Goal: Information Seeking & Learning: Learn about a topic

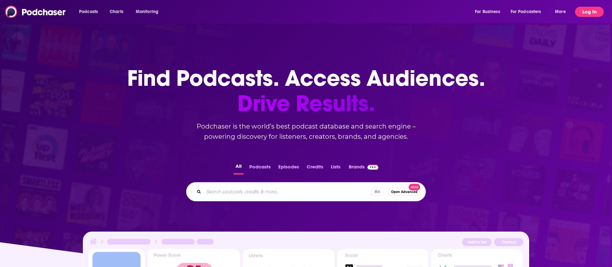
click at [584, 13] on button "Log In" at bounding box center [589, 12] width 29 height 10
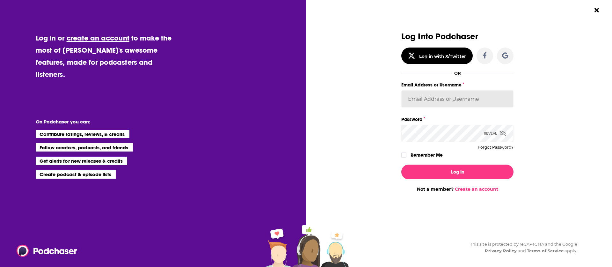
click at [437, 100] on input "Email Address or Username" at bounding box center [457, 98] width 112 height 17
paste input "cali-coven"
type input "cali-coven"
click at [432, 156] on label "Remember Me" at bounding box center [427, 155] width 32 height 8
click at [406, 158] on input "rememberMe" at bounding box center [404, 158] width 4 height 0
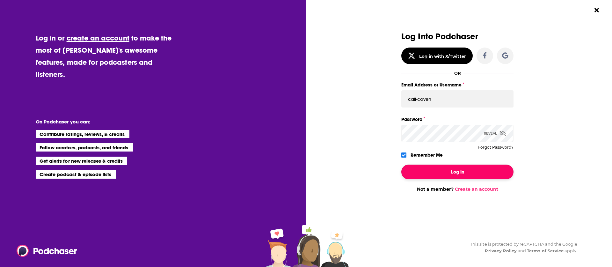
click at [440, 171] on button "Log In" at bounding box center [457, 171] width 112 height 15
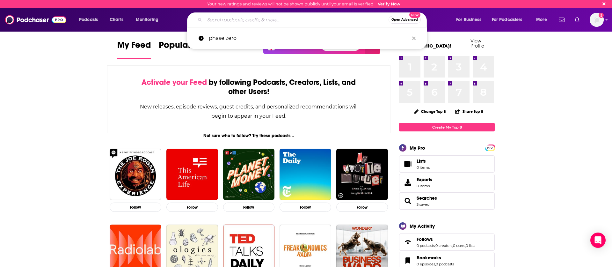
click at [238, 22] on input "Search podcasts, credits, & more..." at bounding box center [297, 20] width 184 height 10
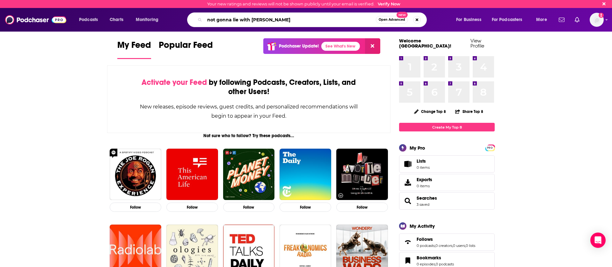
type input "not gonna lie with [PERSON_NAME]"
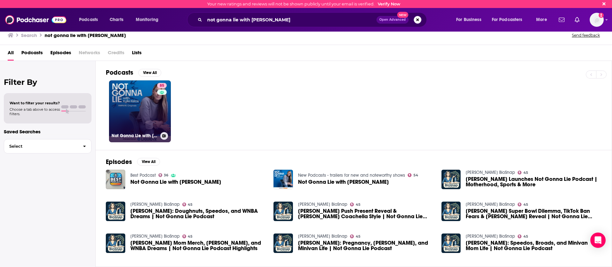
click at [154, 108] on link "85 Not Gonna Lie with [PERSON_NAME]" at bounding box center [140, 111] width 62 height 62
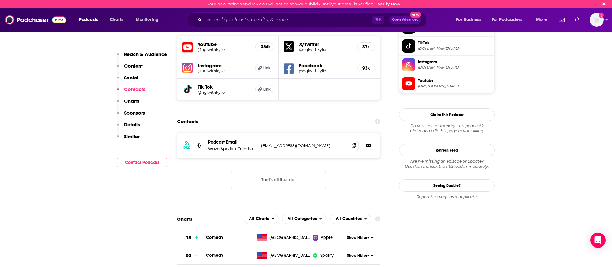
scroll to position [562, 0]
click at [355, 142] on icon at bounding box center [354, 144] width 4 height 5
click at [279, 20] on input "Search podcasts, credits, & more..." at bounding box center [289, 20] width 168 height 10
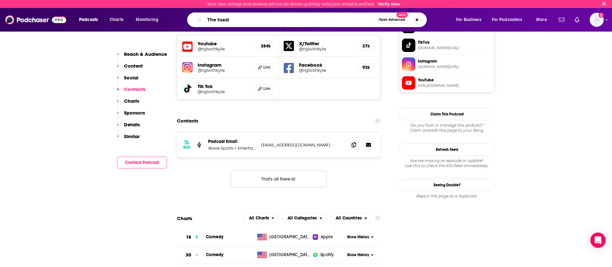
type input "The toast"
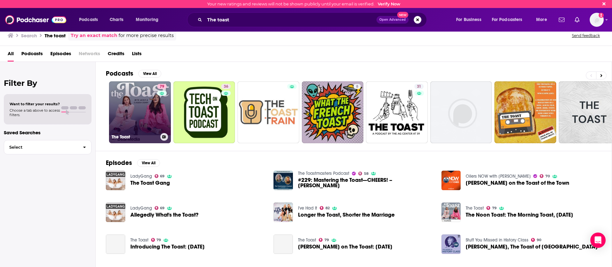
click at [124, 123] on link "79 The Toast" at bounding box center [140, 112] width 62 height 62
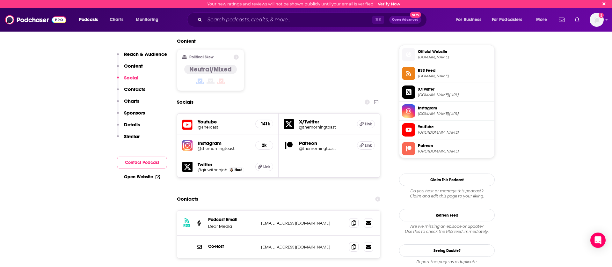
scroll to position [498, 0]
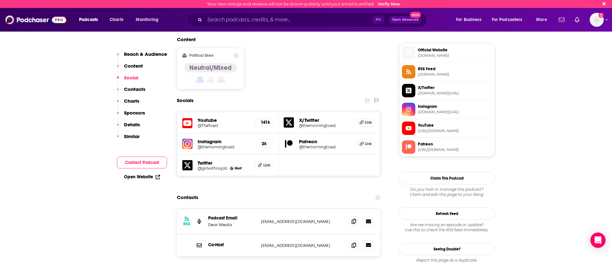
click at [369, 242] on icon at bounding box center [368, 244] width 5 height 5
click at [356, 216] on span at bounding box center [354, 221] width 10 height 10
click at [356, 240] on span at bounding box center [354, 245] width 10 height 10
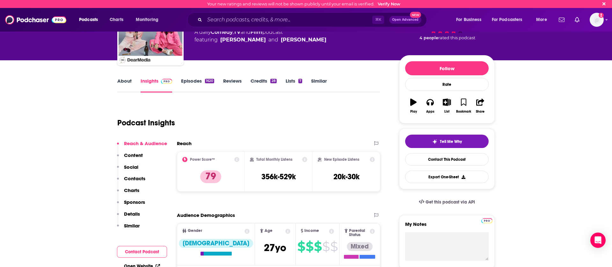
scroll to position [0, 0]
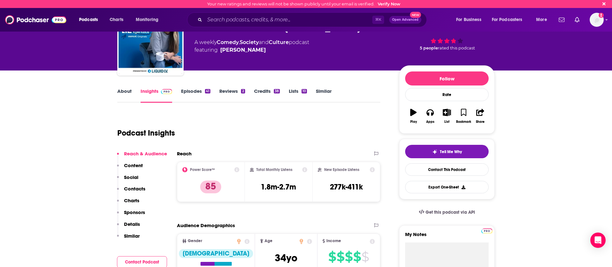
scroll to position [25, 0]
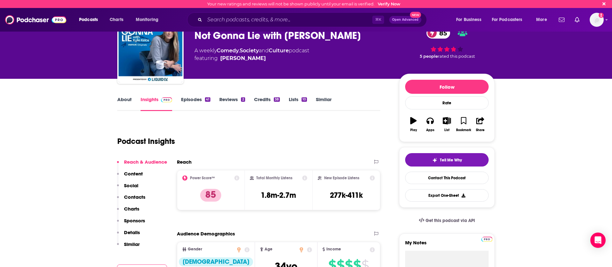
click at [287, 51] on link "Culture" at bounding box center [279, 50] width 20 height 6
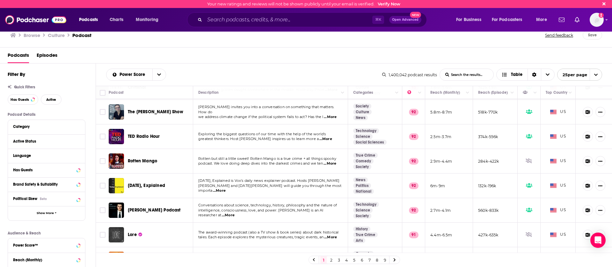
scroll to position [457, 0]
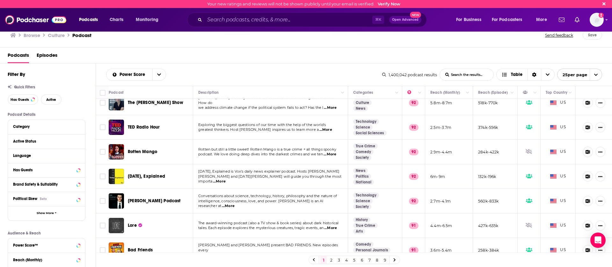
click at [331, 258] on link "2" at bounding box center [331, 260] width 6 height 8
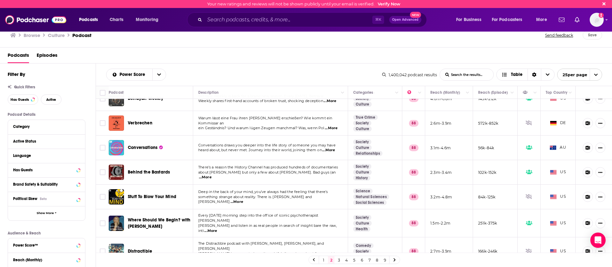
scroll to position [457, 0]
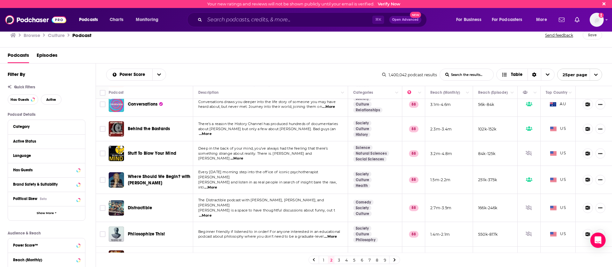
click at [339, 261] on link "3" at bounding box center [339, 260] width 6 height 8
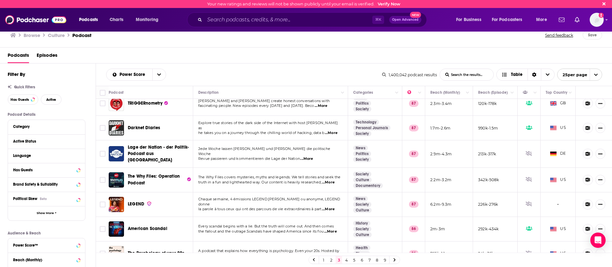
scroll to position [287, 0]
click at [221, 27] on div "⌘ K Open Advanced New" at bounding box center [307, 19] width 240 height 15
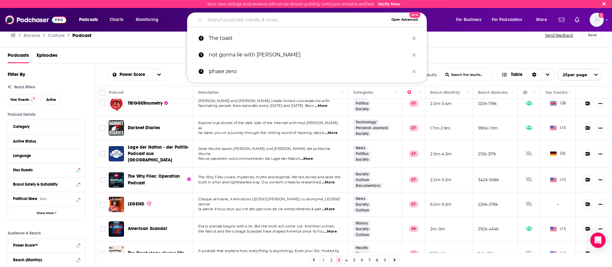
click at [226, 18] on input "Search podcasts, credits, & more..." at bounding box center [297, 20] width 184 height 10
paste input "Absolutely Not with [PERSON_NAME]"
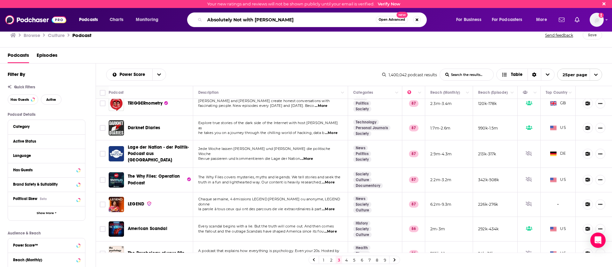
type input "Absolutely Not with [PERSON_NAME]"
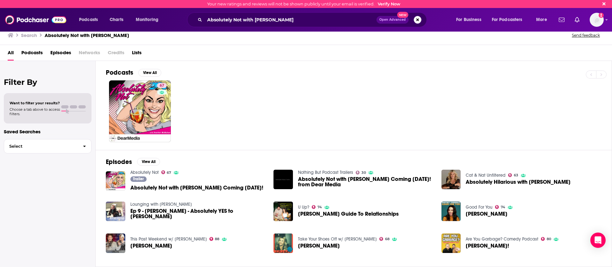
click at [231, 188] on span "Absolutely Not with [PERSON_NAME] Coming [DATE]!" at bounding box center [196, 187] width 133 height 5
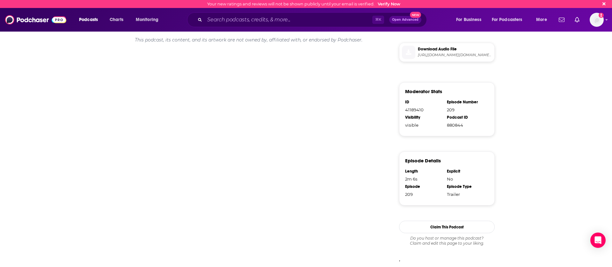
scroll to position [318, 0]
click at [316, 16] on input "Search podcasts, credits, & more..." at bounding box center [289, 20] width 168 height 10
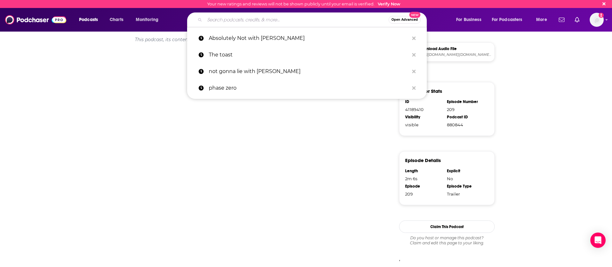
paste input "Be There in Five"
type input "Be There in Five"
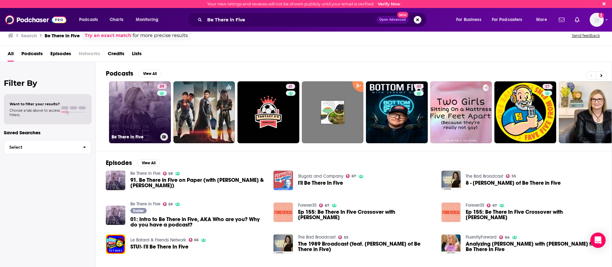
click at [155, 123] on link "59 Be There in Five" at bounding box center [140, 112] width 62 height 62
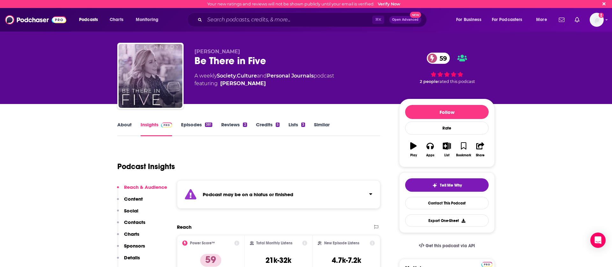
scroll to position [93, 0]
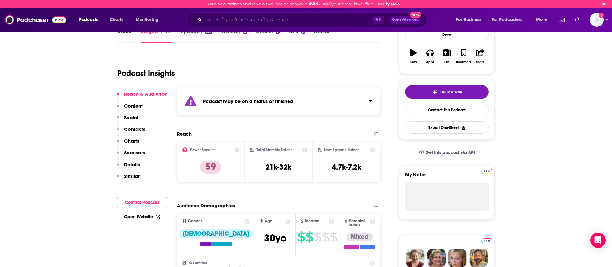
click at [310, 18] on input "Search podcasts, credits, & more..." at bounding box center [289, 20] width 168 height 10
paste input "Betches Podcast"
type input "Betches Podcast"
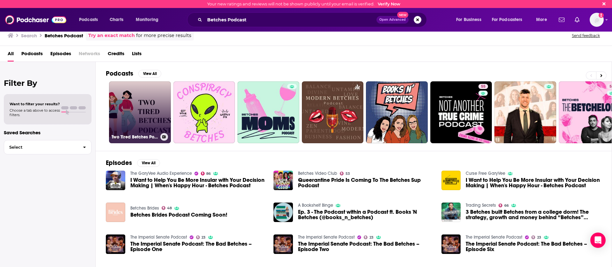
click at [158, 120] on link "Two Tired Betches Podcast" at bounding box center [140, 112] width 62 height 62
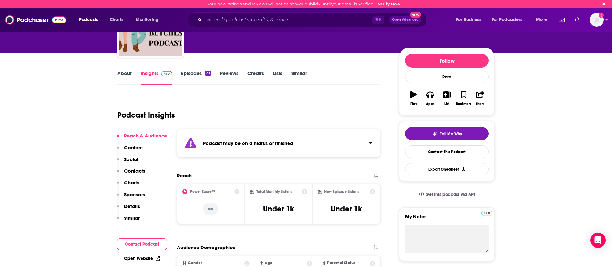
scroll to position [55, 0]
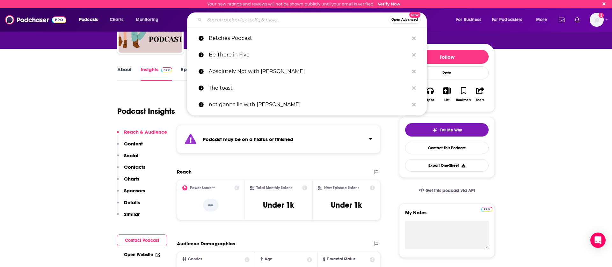
click at [262, 18] on input "Search podcasts, credits, & more..." at bounding box center [297, 20] width 184 height 10
paste input "Calm Down with [PERSON_NAME] and [PERSON_NAME]"
type input "Calm Down with [PERSON_NAME] and [PERSON_NAME]"
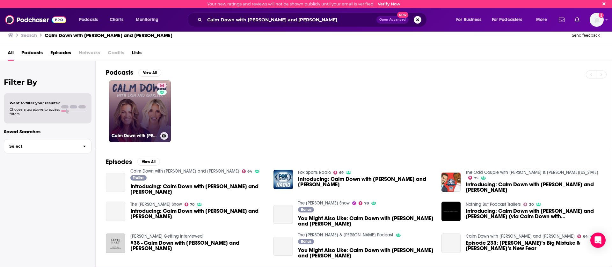
click at [162, 111] on div "64" at bounding box center [162, 107] width 11 height 49
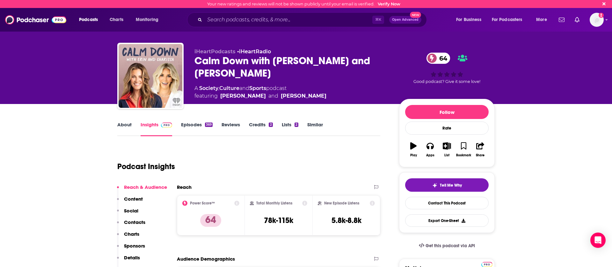
click at [409, 149] on button "Play" at bounding box center [413, 149] width 17 height 23
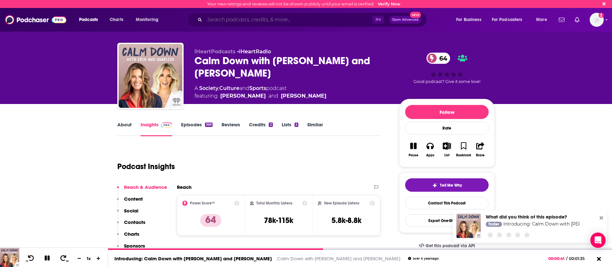
click at [307, 22] on input "Search podcasts, credits, & more..." at bounding box center [289, 20] width 168 height 10
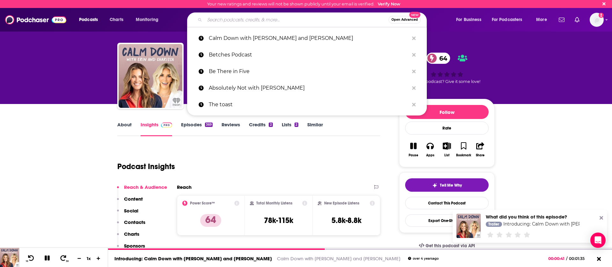
paste input "Everything is the Best"
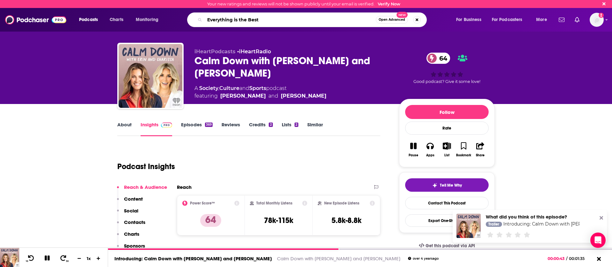
type input "Everything is the Best"
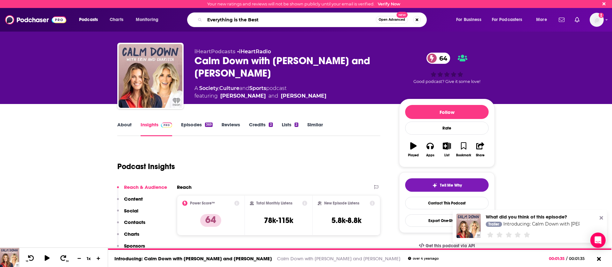
drag, startPoint x: 262, startPoint y: 20, endPoint x: 214, endPoint y: 20, distance: 47.5
click at [214, 20] on input "Everything is the Best" at bounding box center [290, 20] width 171 height 10
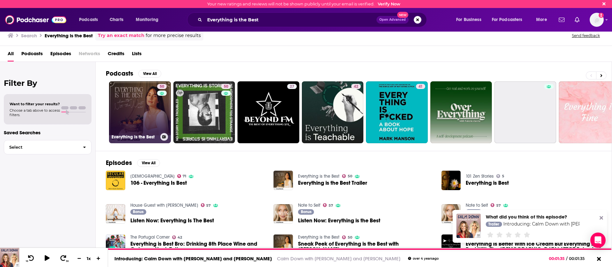
click at [153, 116] on link "50 Everything is the Best" at bounding box center [140, 112] width 62 height 62
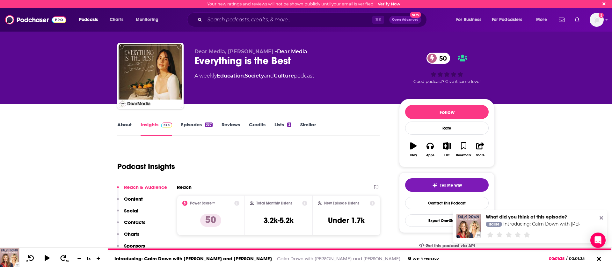
click at [410, 150] on button "Play" at bounding box center [413, 149] width 17 height 23
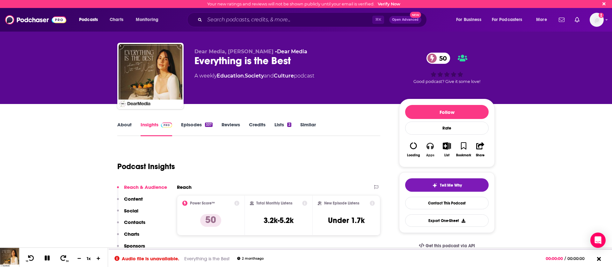
click at [427, 149] on icon "button" at bounding box center [429, 145] width 7 height 7
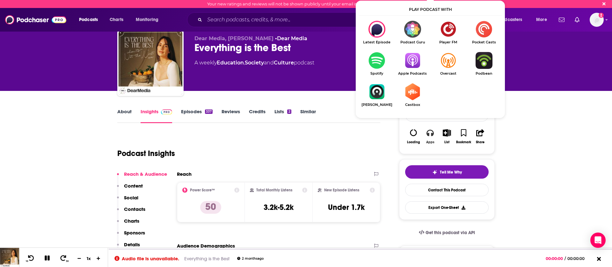
scroll to position [16, 0]
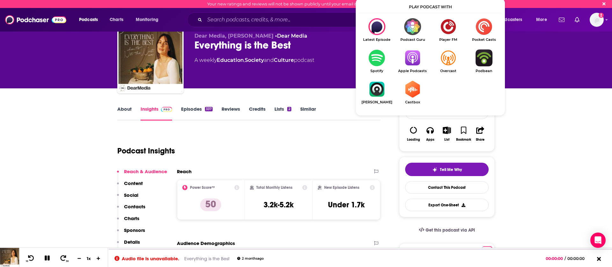
click at [413, 60] on img "Show Listen On dropdown" at bounding box center [413, 57] width 36 height 17
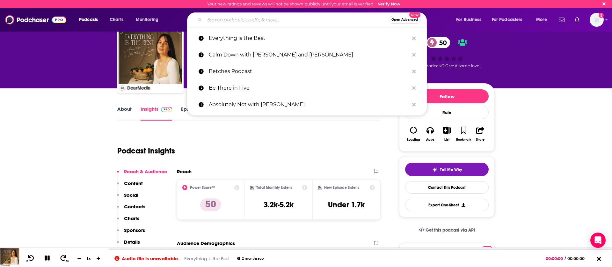
click at [309, 20] on input "Search podcasts, credits, & more..." at bounding box center [297, 20] width 184 height 10
paste input "Getting Curious with [PERSON_NAME]"
type input "Getting Curious with [PERSON_NAME]"
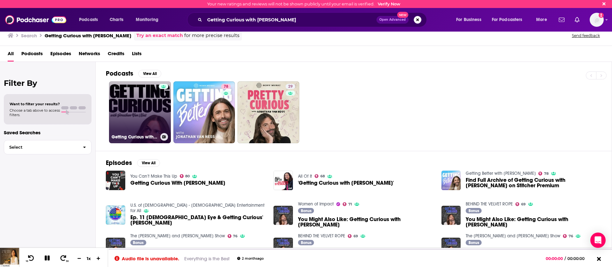
click at [153, 113] on link "Getting Curious with [PERSON_NAME] - Import" at bounding box center [140, 112] width 62 height 62
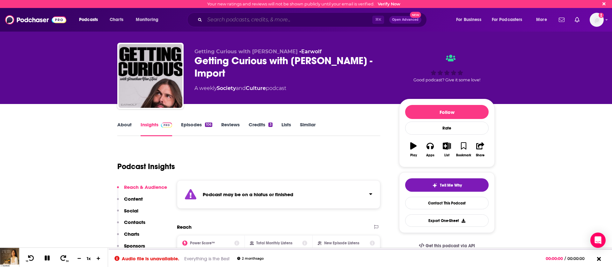
click at [231, 17] on input "Search podcasts, credits, & more..." at bounding box center [289, 20] width 168 height 10
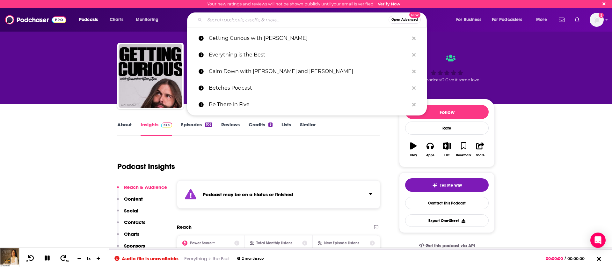
paste input "Giggly Squad"
type input "Giggly Squad"
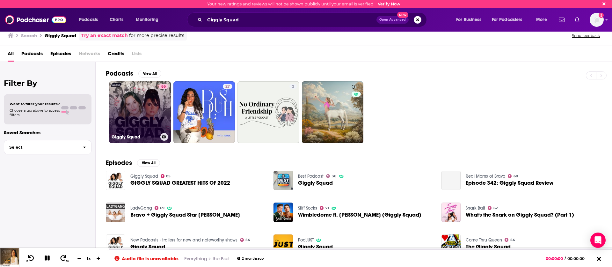
click at [162, 121] on div "85" at bounding box center [164, 108] width 10 height 49
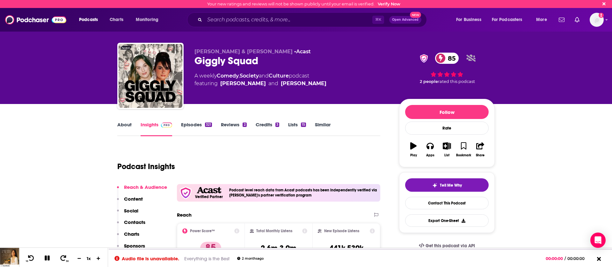
click at [414, 147] on icon "button" at bounding box center [413, 145] width 6 height 7
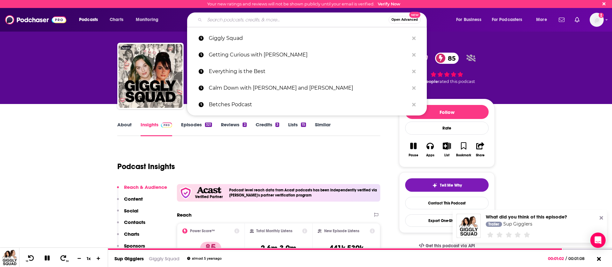
click at [222, 18] on input "Search podcasts, credits, & more..." at bounding box center [297, 20] width 184 height 10
paste input "In House with [PERSON_NAME]"
type input "In House with [PERSON_NAME]"
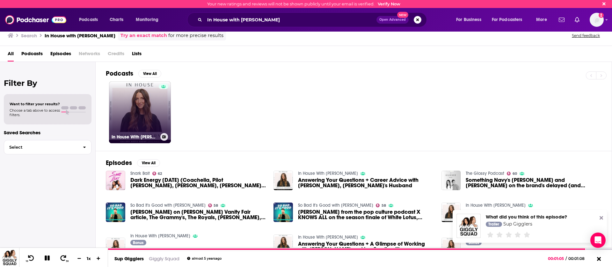
click at [162, 115] on div at bounding box center [164, 108] width 10 height 49
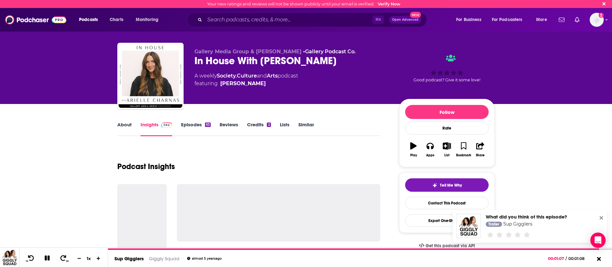
click at [411, 146] on icon "button" at bounding box center [413, 145] width 6 height 7
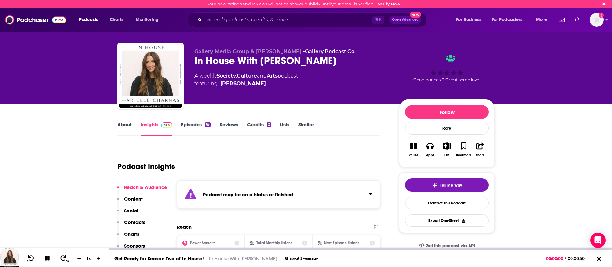
scroll to position [11, 0]
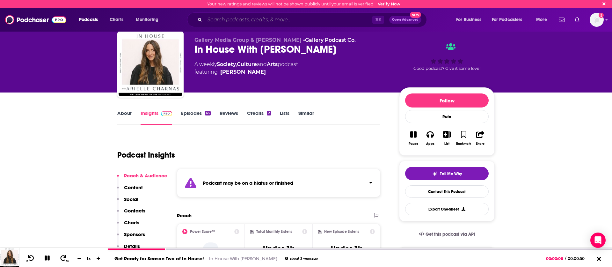
click at [276, 22] on input "Search podcasts, credits, & more..." at bounding box center [289, 20] width 168 height 10
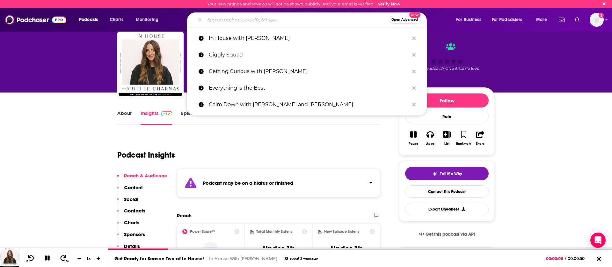
click at [276, 22] on input "Search podcasts, credits, & more..." at bounding box center [297, 20] width 184 height 10
paste input "Keep It!"
type input "Keep It!"
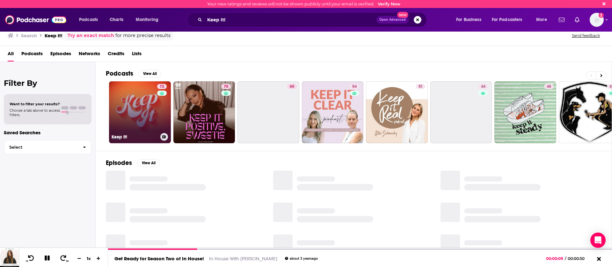
click at [143, 114] on link "72 Keep It!" at bounding box center [140, 112] width 62 height 62
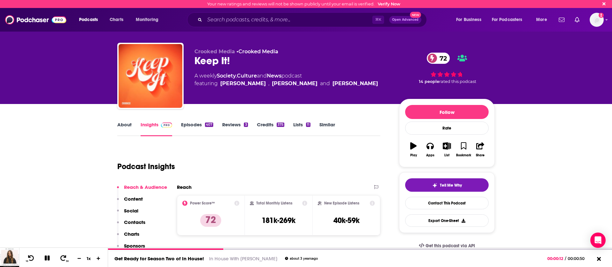
click at [413, 143] on icon "button" at bounding box center [413, 145] width 6 height 7
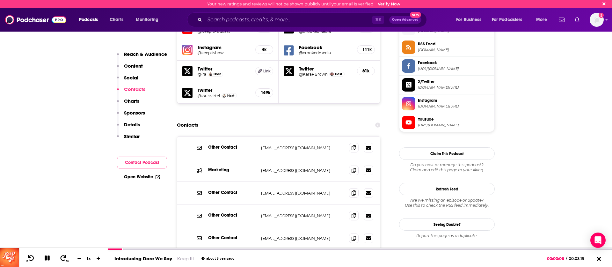
scroll to position [585, 0]
click at [353, 235] on icon at bounding box center [354, 237] width 4 height 5
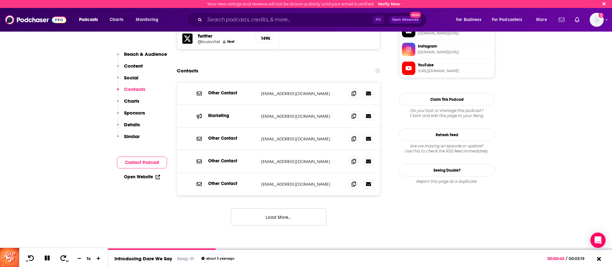
scroll to position [638, 0]
click at [350, 157] on span at bounding box center [354, 162] width 10 height 10
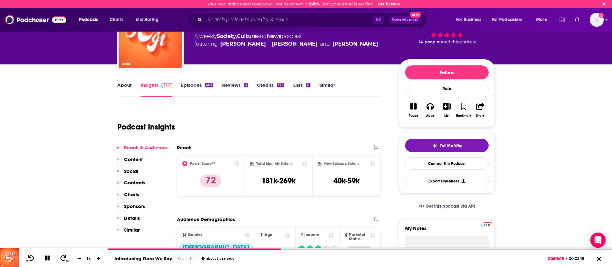
scroll to position [41, 0]
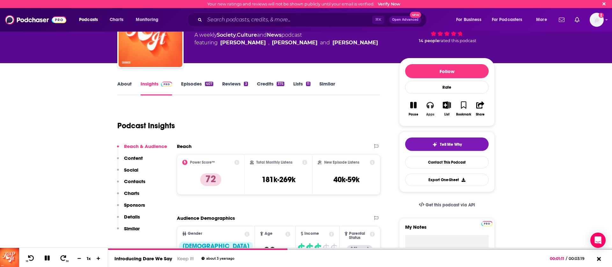
click at [436, 106] on button "Apps" at bounding box center [430, 108] width 17 height 23
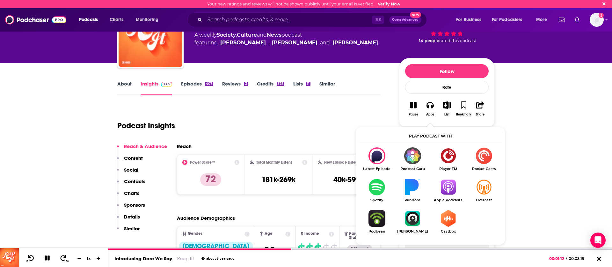
click at [381, 185] on img "Show Listen On dropdown" at bounding box center [377, 186] width 36 height 17
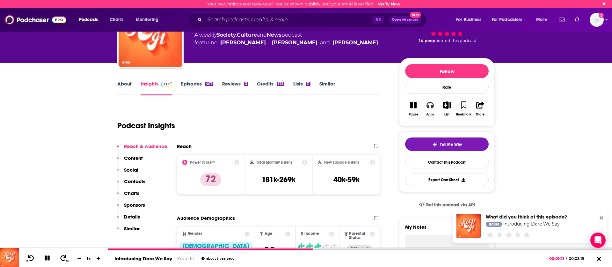
click at [430, 106] on icon "button" at bounding box center [429, 104] width 7 height 7
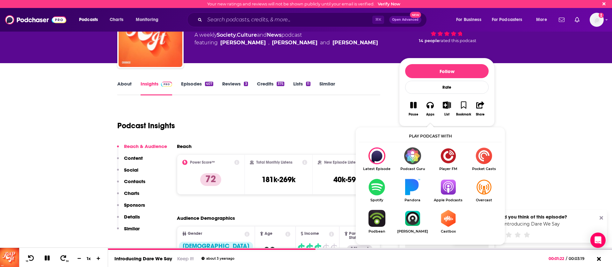
click at [452, 181] on img "Show Listen On dropdown" at bounding box center [448, 186] width 36 height 17
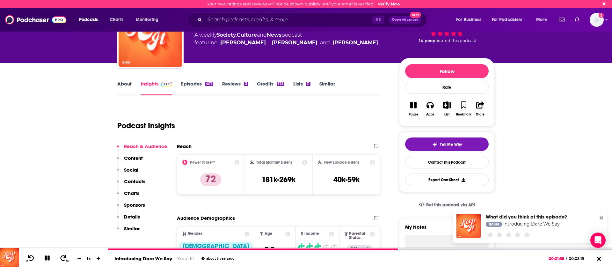
click at [410, 106] on button "Pause" at bounding box center [413, 108] width 17 height 23
click at [429, 107] on icon "button" at bounding box center [429, 105] width 7 height 6
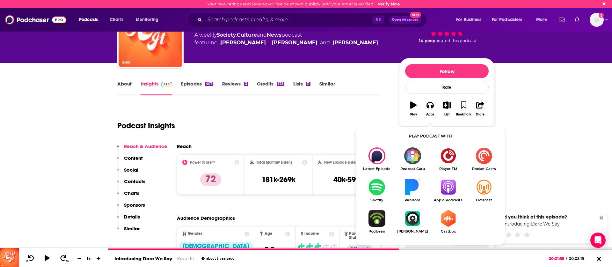
click at [412, 159] on img "Show Listen On dropdown" at bounding box center [413, 155] width 36 height 17
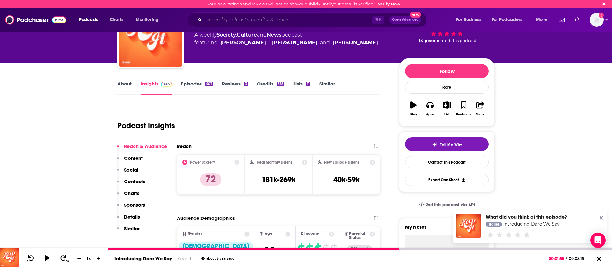
click at [225, 20] on input "Search podcasts, credits, & more..." at bounding box center [289, 20] width 168 height 10
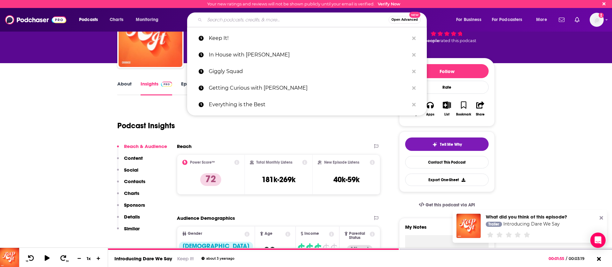
paste input "LadyGang"
type input "LadyGang"
